Goal: Information Seeking & Learning: Learn about a topic

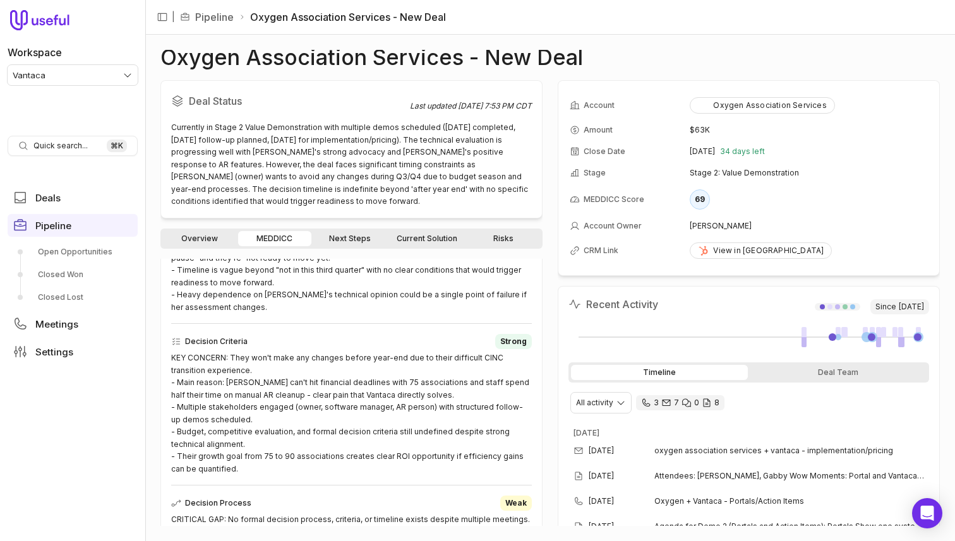
scroll to position [601, 0]
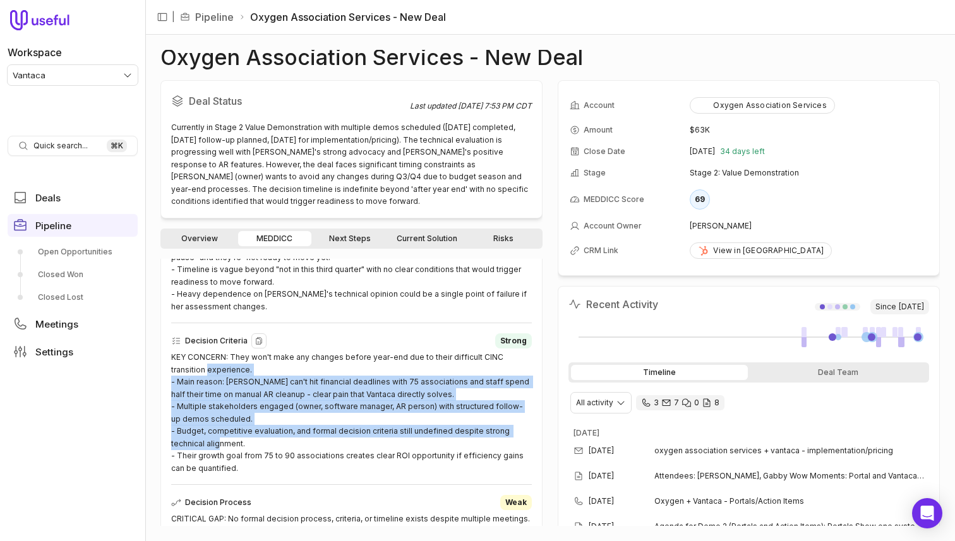
drag, startPoint x: 169, startPoint y: 365, endPoint x: 270, endPoint y: 446, distance: 128.9
click at [270, 446] on div "MEDDICC Summary Metrics Strong - Main reason: Prospect provided specific, quant…" at bounding box center [351, 545] width 382 height 1126
click at [270, 446] on div "KEY CONCERN: They won't make any changes before year-end due to their difficult…" at bounding box center [351, 412] width 361 height 123
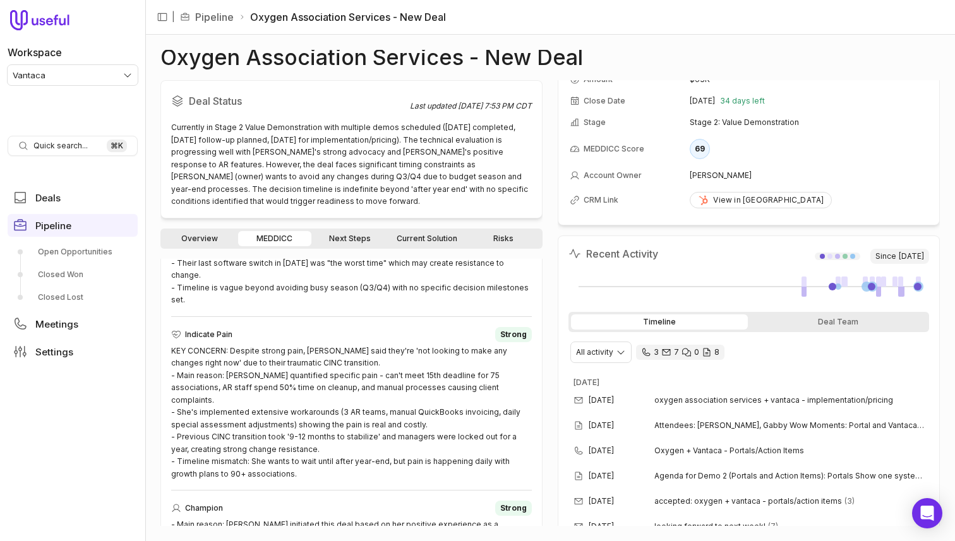
scroll to position [927, 0]
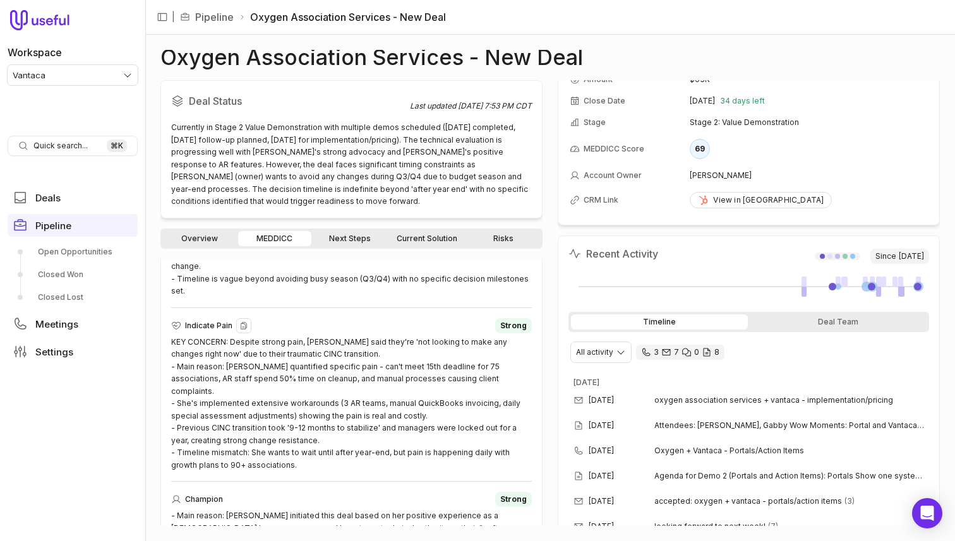
click at [307, 337] on div "KEY CONCERN: Despite strong pain, [PERSON_NAME] said they're 'not looking to ma…" at bounding box center [351, 404] width 361 height 136
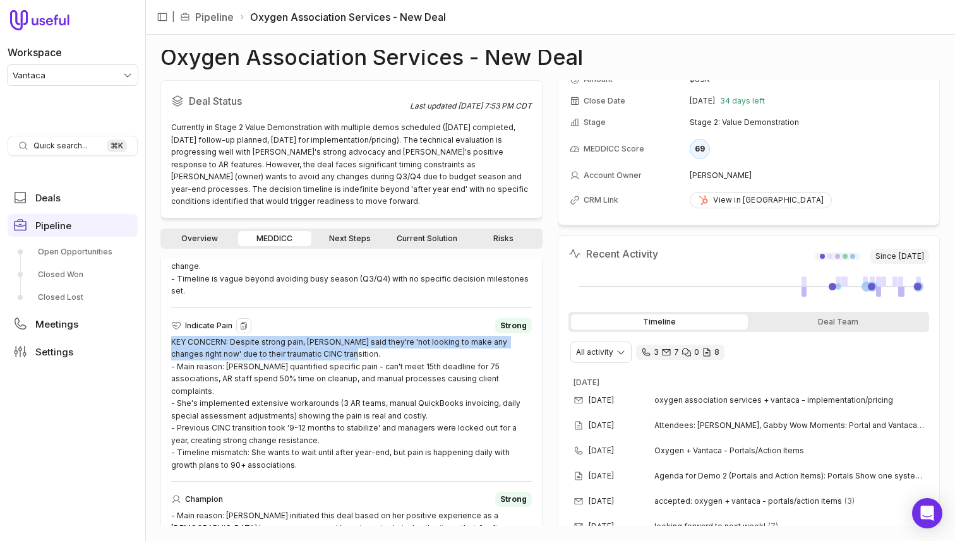
click at [307, 337] on div "KEY CONCERN: Despite strong pain, [PERSON_NAME] said they're 'not looking to ma…" at bounding box center [351, 404] width 361 height 136
copy div "KEY CONCERN: Despite strong pain, [PERSON_NAME] said they're 'not looking to ma…"
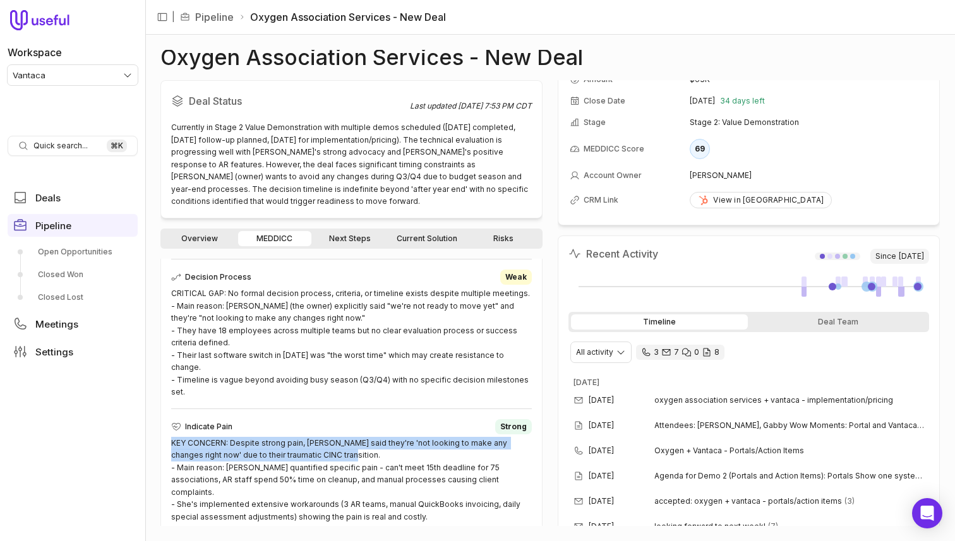
scroll to position [816, 0]
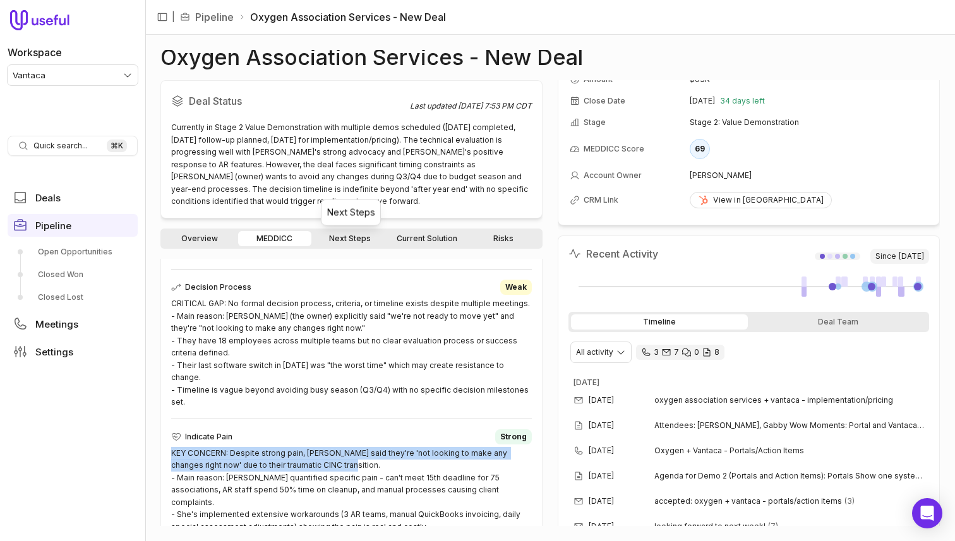
click at [350, 240] on link "Next Steps" at bounding box center [350, 238] width 73 height 15
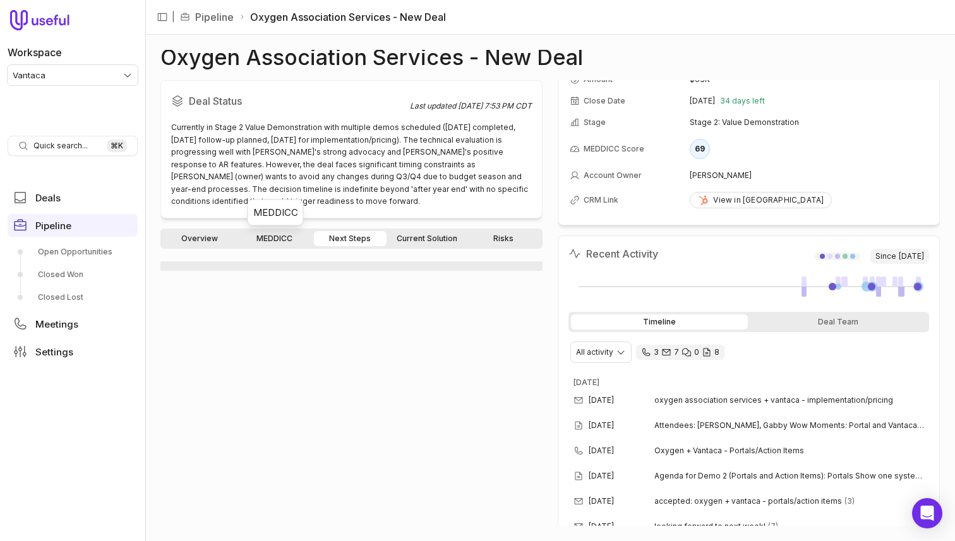
click at [279, 238] on link "MEDDICC" at bounding box center [274, 238] width 73 height 15
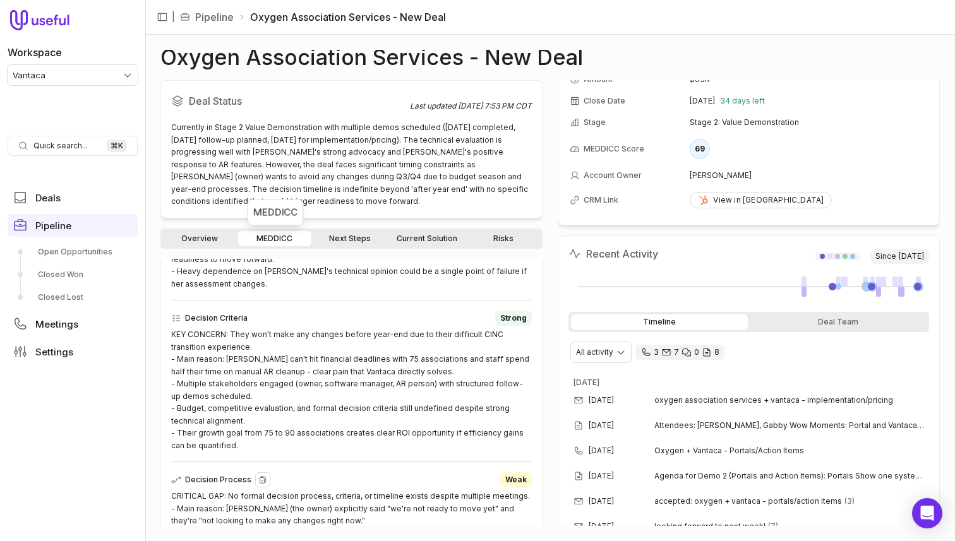
scroll to position [620, 0]
